Goal: Transaction & Acquisition: Purchase product/service

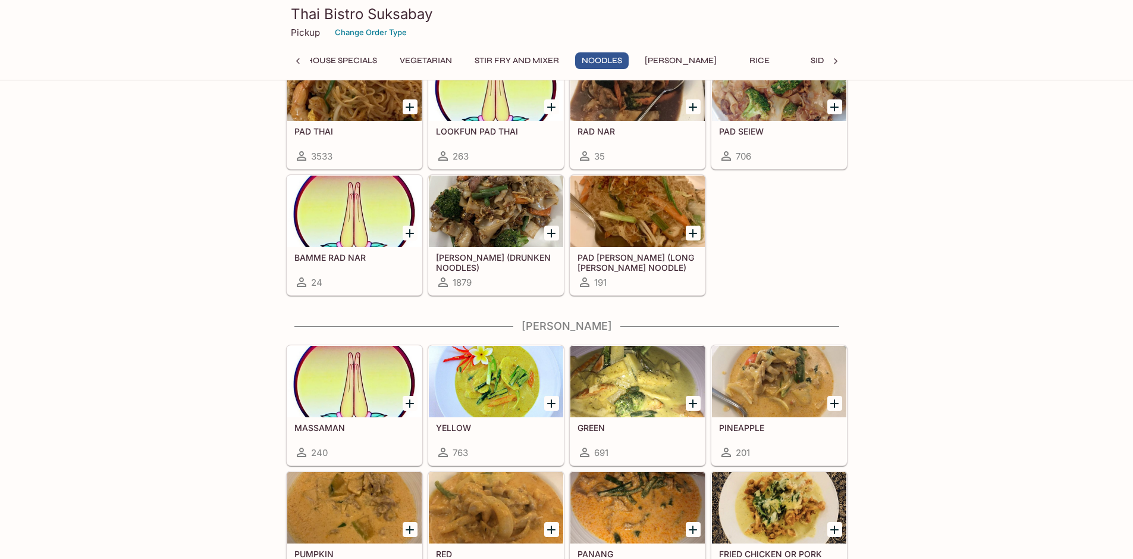
scroll to position [2697, 0]
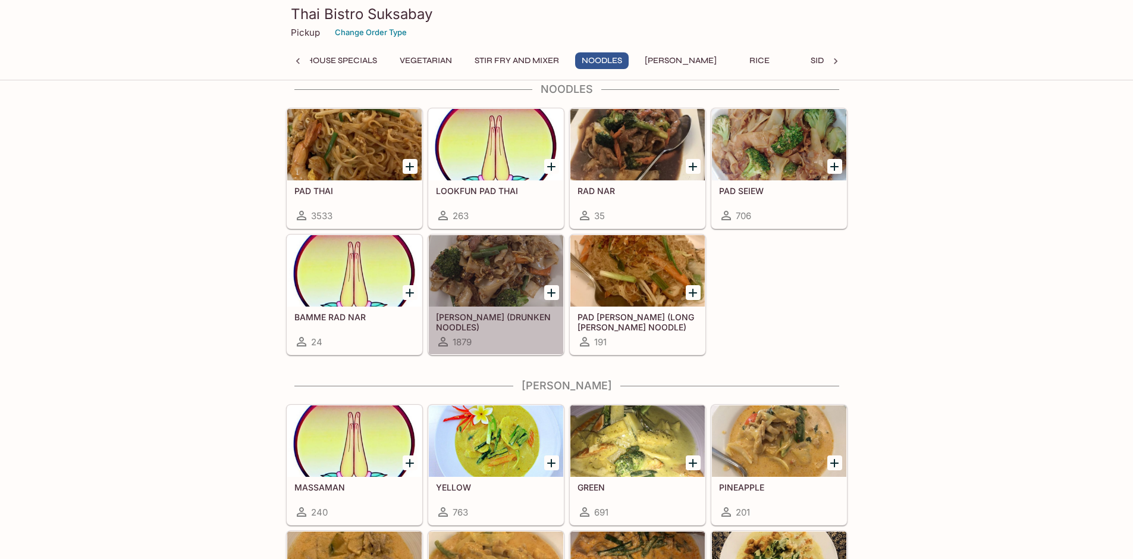
click at [488, 263] on div at bounding box center [496, 270] width 134 height 71
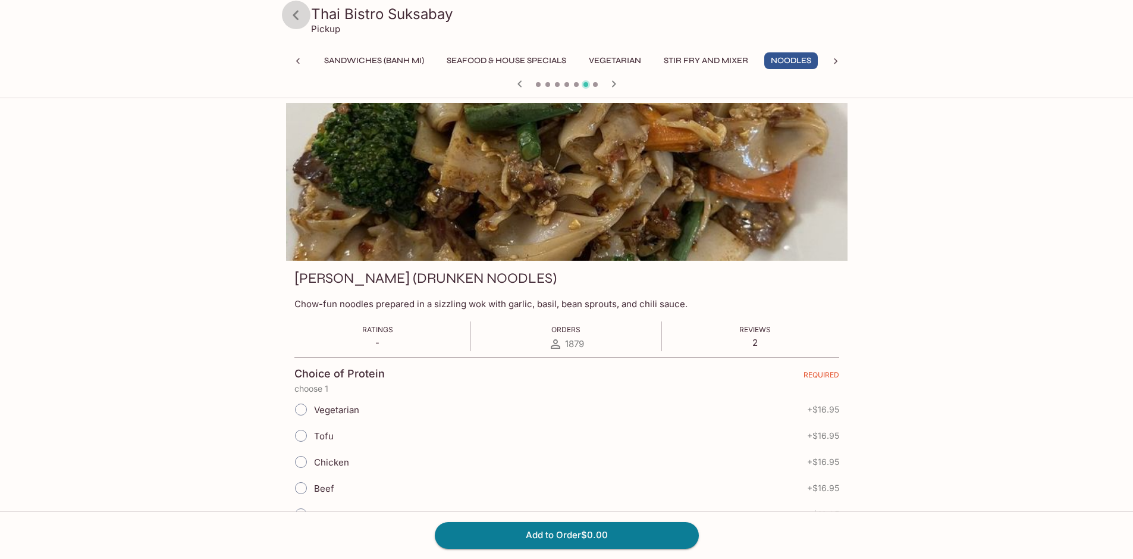
click at [294, 14] on icon at bounding box center [296, 15] width 6 height 10
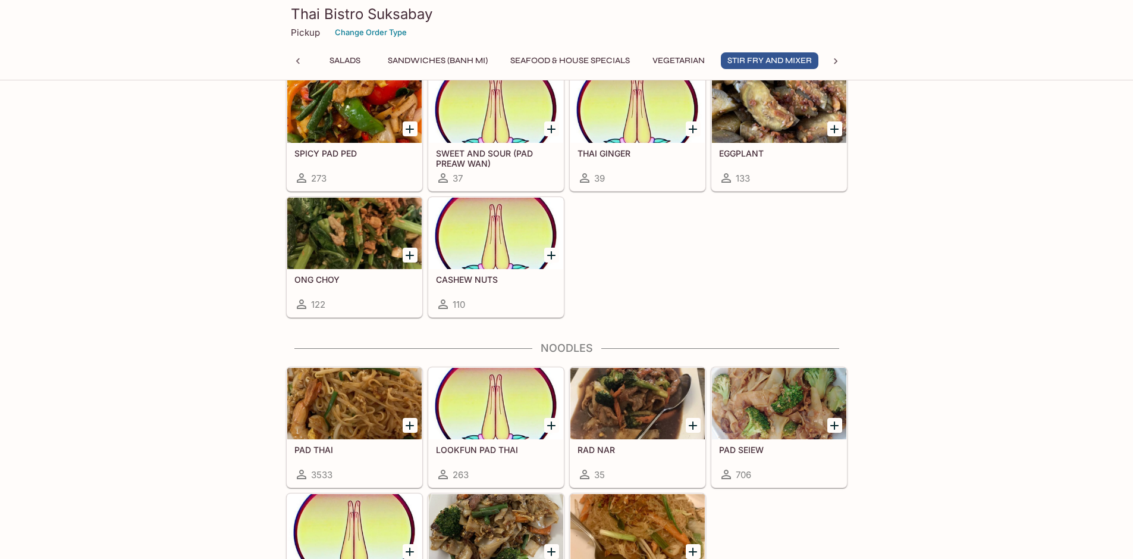
scroll to position [2617, 0]
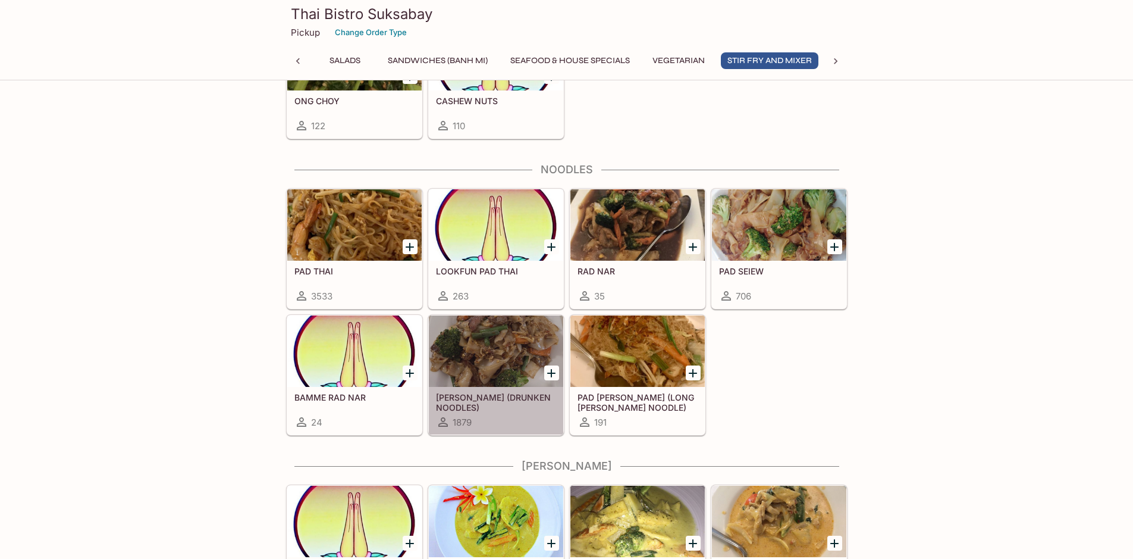
click at [505, 345] on div at bounding box center [496, 350] width 134 height 71
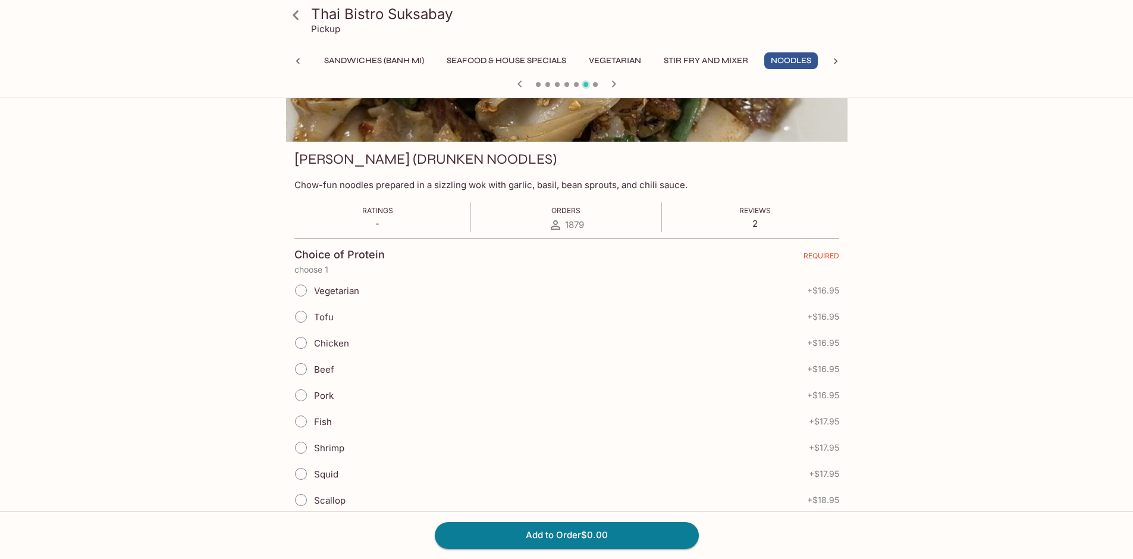
scroll to position [178, 0]
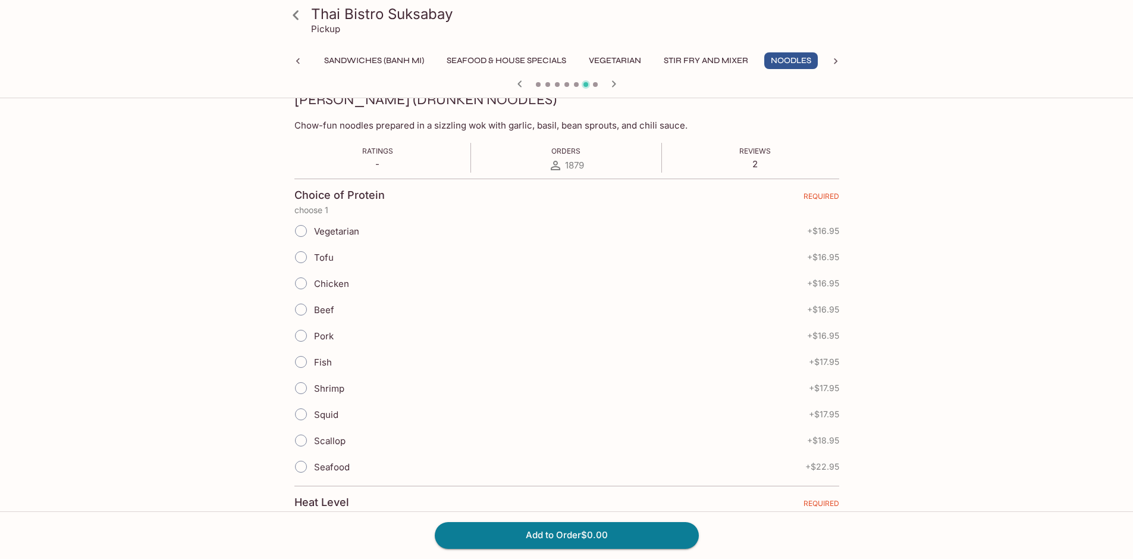
click at [295, 19] on icon at bounding box center [296, 15] width 21 height 21
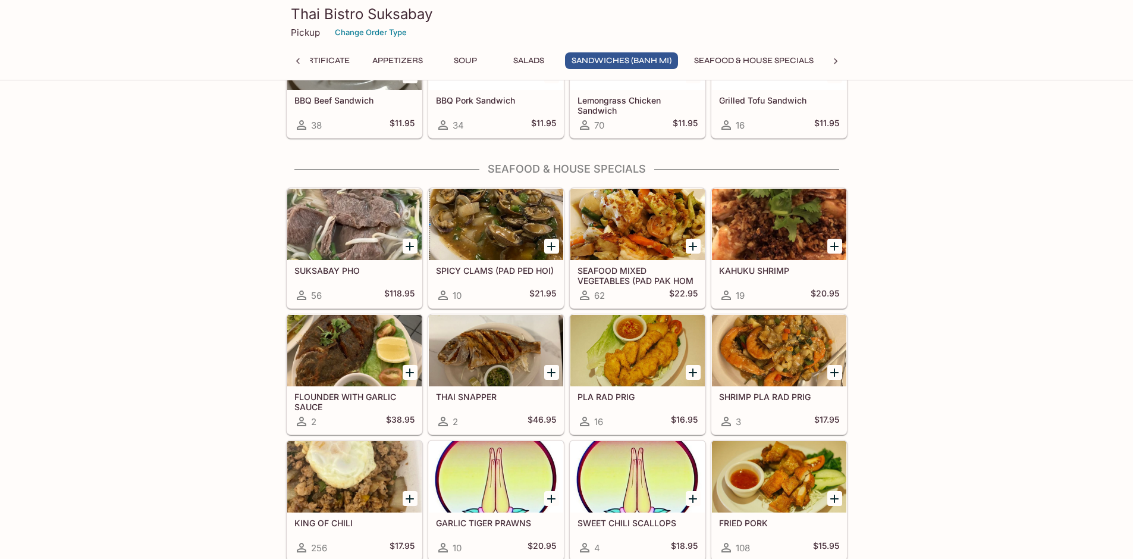
scroll to position [1368, 0]
